Goal: Task Accomplishment & Management: Use online tool/utility

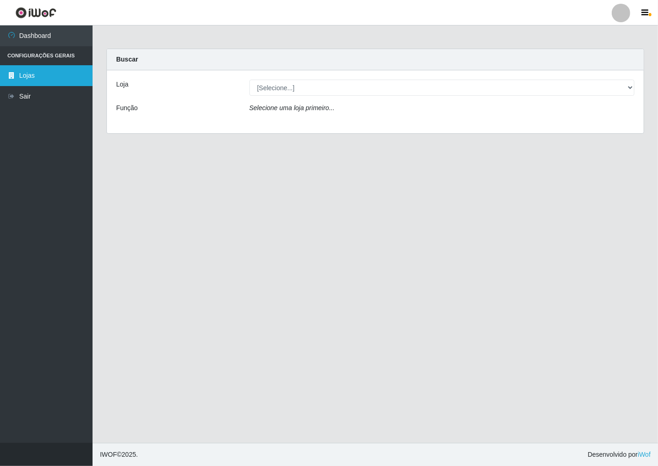
click at [53, 71] on link "Lojas" at bounding box center [46, 75] width 92 height 21
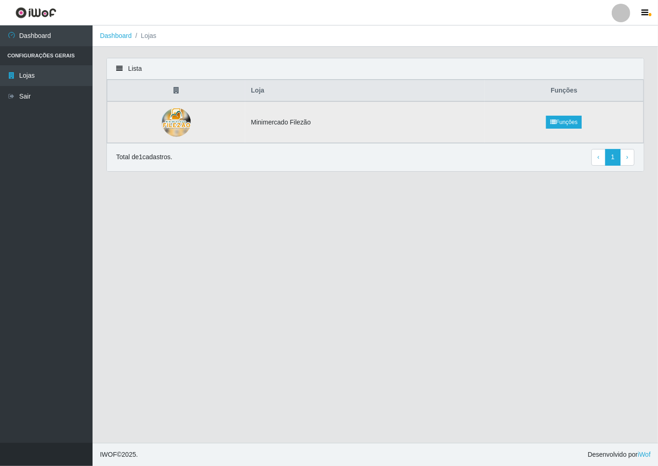
click at [155, 132] on td at bounding box center [176, 122] width 138 height 42
click at [565, 119] on link "Funções" at bounding box center [564, 122] width 36 height 13
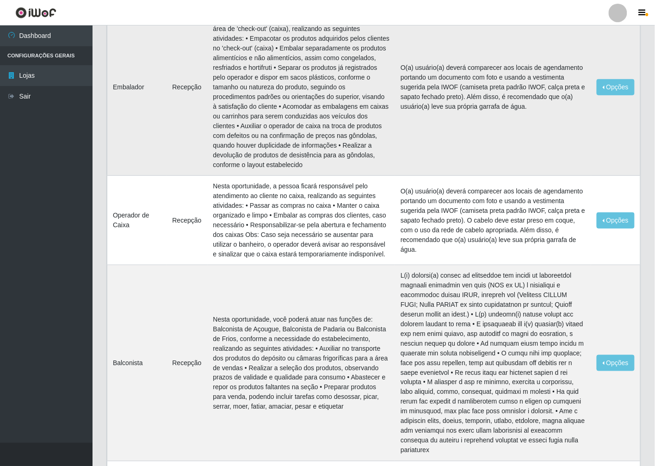
scroll to position [103, 0]
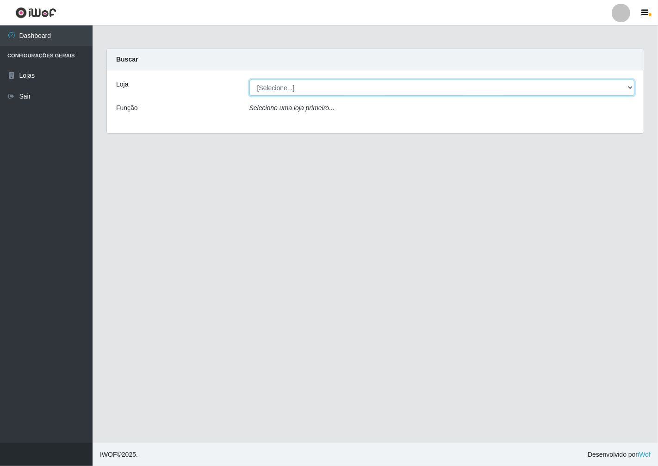
drag, startPoint x: 627, startPoint y: 84, endPoint x: 617, endPoint y: 86, distance: 10.3
click at [626, 84] on select "[Selecione...] Minimercado Filezão" at bounding box center [441, 88] width 385 height 16
select select "204"
click at [249, 80] on select "[Selecione...] Minimercado Filezão" at bounding box center [441, 88] width 385 height 16
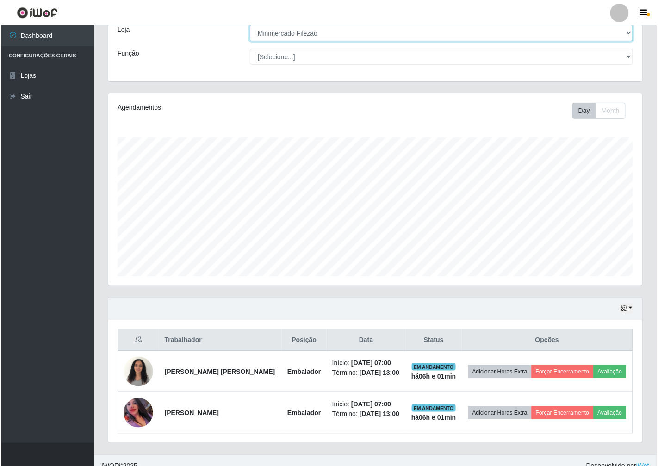
scroll to position [80, 0]
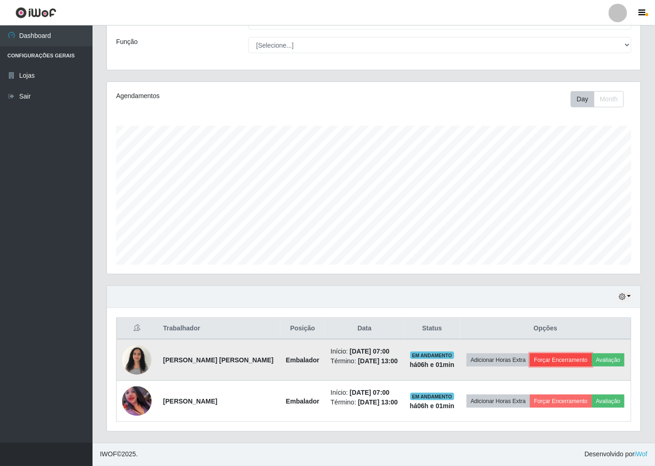
click at [575, 353] on button "Forçar Encerramento" at bounding box center [561, 359] width 62 height 13
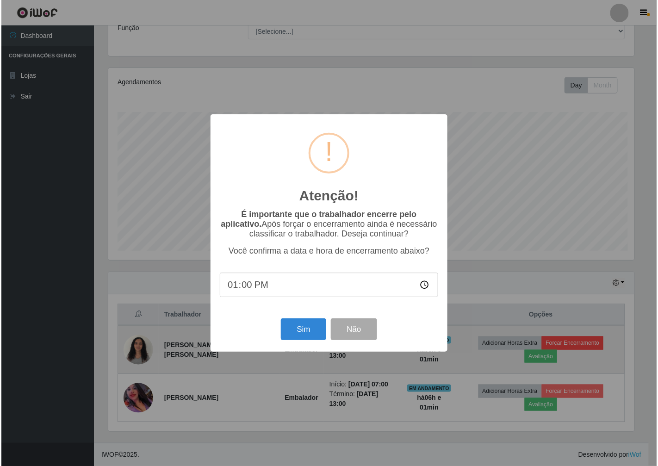
scroll to position [191, 528]
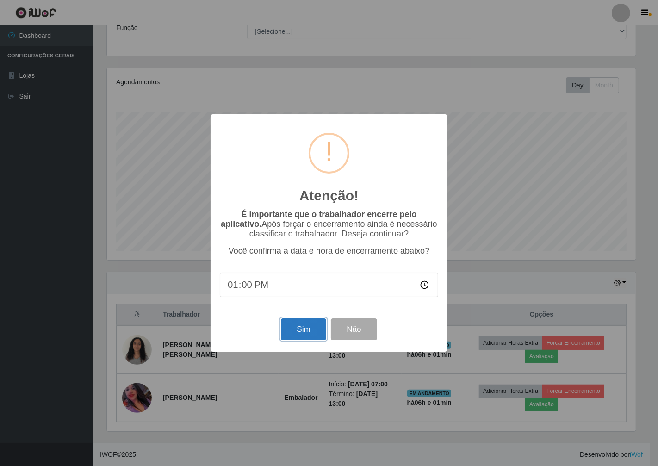
click at [309, 331] on button "Sim" at bounding box center [303, 329] width 45 height 22
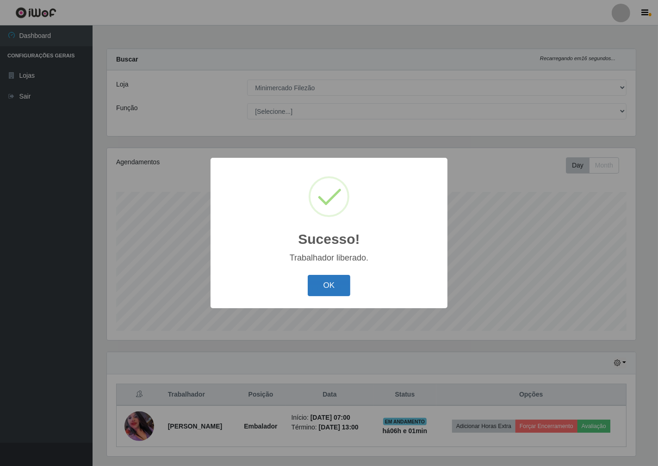
click at [325, 289] on button "OK" at bounding box center [329, 286] width 43 height 22
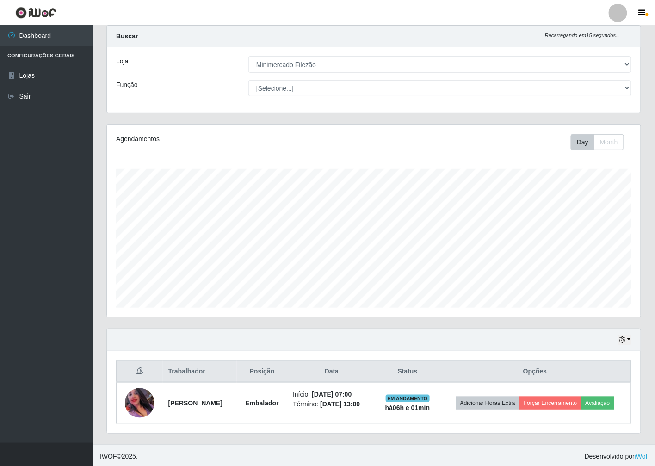
scroll to position [25, 0]
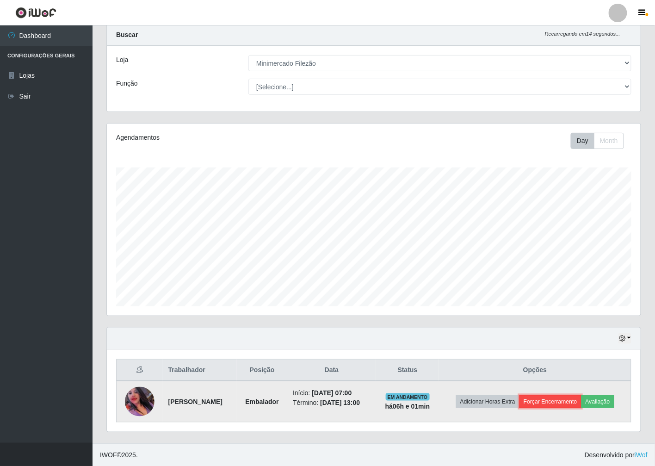
click at [559, 400] on button "Forçar Encerramento" at bounding box center [550, 401] width 62 height 13
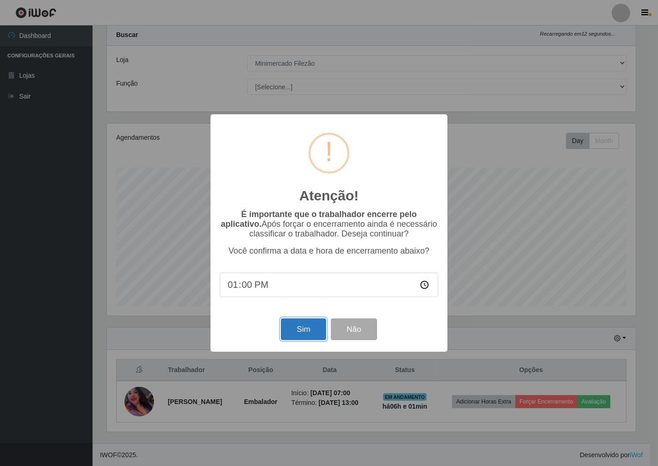
click at [306, 328] on button "Sim" at bounding box center [303, 329] width 45 height 22
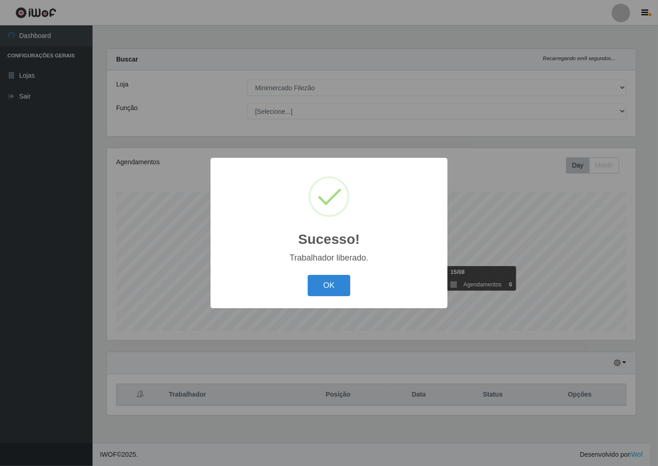
click at [308, 275] on button "OK" at bounding box center [329, 286] width 43 height 22
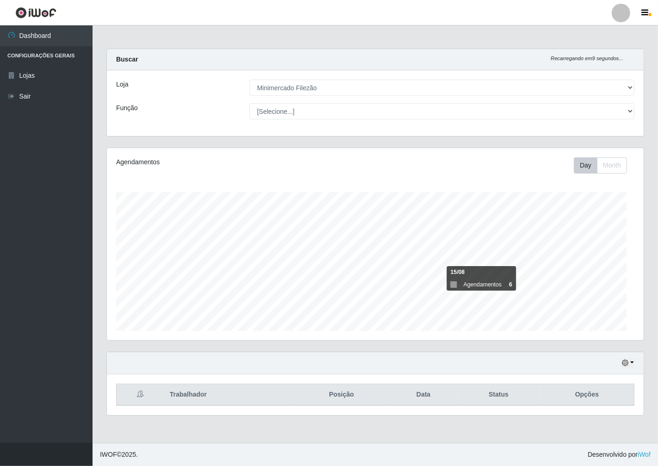
scroll to position [0, 0]
